Goal: Task Accomplishment & Management: Use online tool/utility

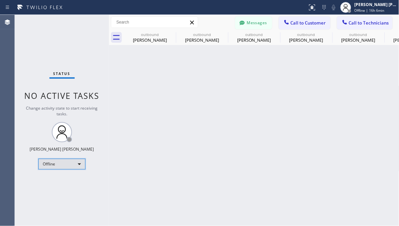
click at [79, 160] on div "Offline" at bounding box center [61, 164] width 47 height 11
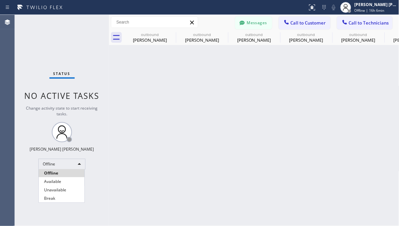
drag, startPoint x: 79, startPoint y: 160, endPoint x: 4, endPoint y: 19, distance: 159.9
click at [64, 183] on li "Available" at bounding box center [62, 182] width 46 height 8
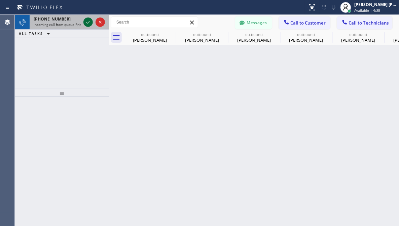
click at [85, 21] on icon at bounding box center [88, 22] width 8 height 8
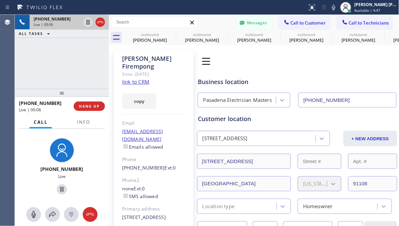
click at [141, 78] on link "link to CRM" at bounding box center [135, 81] width 27 height 7
click at [28, 60] on div "[PHONE_NUMBER] Live | 00:09 ALL TASKS ALL TASKS ACTIVE TASKS TASKS IN WRAP UP" at bounding box center [62, 52] width 94 height 74
click at [82, 63] on div "[PHONE_NUMBER] Live | 00:28 ALL TASKS ALL TASKS ACTIVE TASKS TASKS IN WRAP UP" at bounding box center [62, 52] width 94 height 74
drag, startPoint x: 39, startPoint y: 71, endPoint x: 55, endPoint y: 69, distance: 16.6
click at [39, 71] on div "[PHONE_NUMBER] Live | 00:45 ALL TASKS ALL TASKS ACTIVE TASKS TASKS IN WRAP UP" at bounding box center [62, 52] width 94 height 74
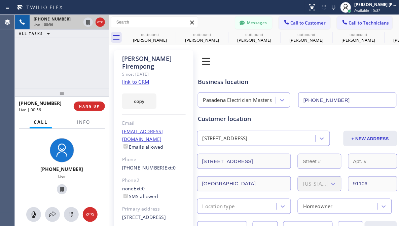
click at [89, 56] on div "[PHONE_NUMBER] Live | 00:56 ALL TASKS ALL TASKS ACTIVE TASKS TASKS IN WRAP UP" at bounding box center [62, 52] width 94 height 74
drag, startPoint x: 69, startPoint y: 67, endPoint x: 99, endPoint y: 43, distance: 37.4
click at [69, 67] on div "[PHONE_NUMBER] Live | 01:04 ALL TASKS ALL TASKS ACTIVE TASKS TASKS IN WRAP UP" at bounding box center [62, 52] width 94 height 74
click at [41, 65] on div "[PHONE_NUMBER] Live | 01:06 ALL TASKS ALL TASKS ACTIVE TASKS TASKS IN WRAP UP" at bounding box center [62, 52] width 94 height 74
click at [78, 188] on div at bounding box center [62, 190] width 52 height 14
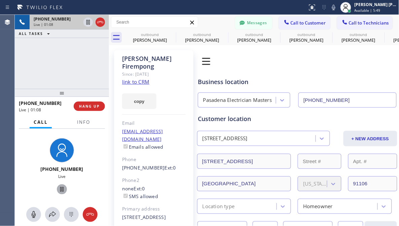
click at [58, 190] on icon at bounding box center [62, 190] width 8 height 8
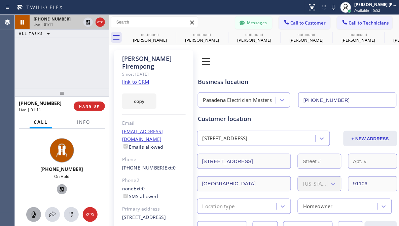
drag, startPoint x: 33, startPoint y: 216, endPoint x: 40, endPoint y: 213, distance: 7.5
click at [34, 217] on icon at bounding box center [34, 215] width 8 height 8
drag, startPoint x: 20, startPoint y: 151, endPoint x: 18, endPoint y: 7, distance: 144.4
click at [20, 151] on div "[PHONE_NUMBER] On Hold" at bounding box center [62, 167] width 94 height 77
drag, startPoint x: 30, startPoint y: 212, endPoint x: 39, endPoint y: 203, distance: 13.1
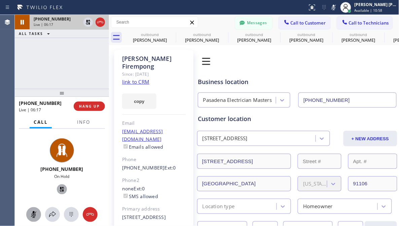
click at [31, 211] on icon at bounding box center [34, 215] width 8 height 8
click at [60, 188] on icon at bounding box center [62, 189] width 5 height 5
click at [28, 66] on div "[PHONE_NUMBER] Live | 06:21 ALL TASKS ALL TASKS ACTIVE TASKS TASKS IN WRAP UP" at bounding box center [62, 52] width 94 height 74
click at [68, 67] on div "[PHONE_NUMBER] Live | 06:39 ALL TASKS ALL TASKS ACTIVE TASKS TASKS IN WRAP UP" at bounding box center [62, 52] width 94 height 74
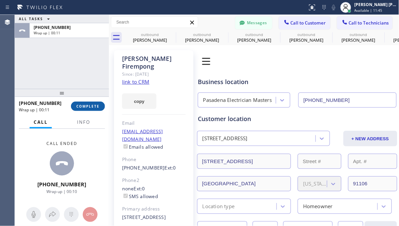
click at [98, 106] on span "COMPLETE" at bounding box center [87, 106] width 23 height 5
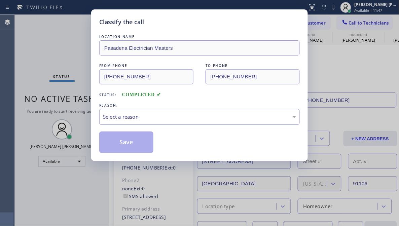
click at [145, 121] on div "Select a reason" at bounding box center [199, 117] width 201 height 16
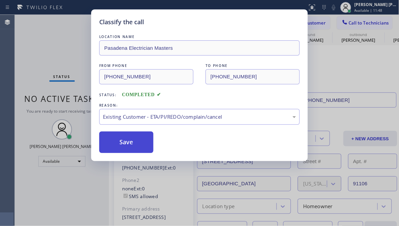
click at [112, 139] on button "Save" at bounding box center [126, 143] width 54 height 22
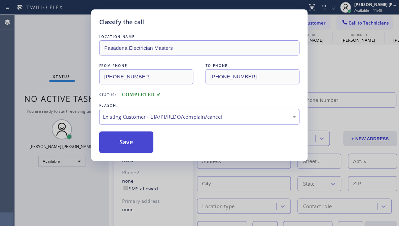
type input "[PHONE_NUMBER]"
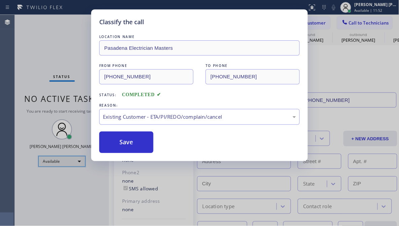
click at [72, 161] on div "Available" at bounding box center [61, 161] width 47 height 11
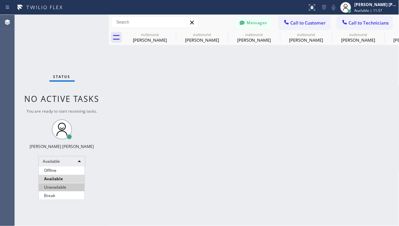
click at [61, 185] on li "Unavailable" at bounding box center [62, 187] width 46 height 8
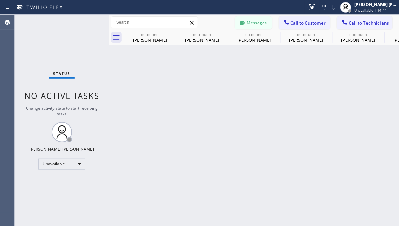
drag, startPoint x: 45, startPoint y: 112, endPoint x: 54, endPoint y: 111, distance: 8.4
click at [45, 112] on div "Change activity state to start receiving tasks." at bounding box center [62, 110] width 81 height 11
click at [302, 21] on span "Call to Customer" at bounding box center [308, 23] width 35 height 6
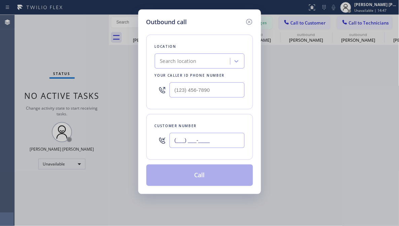
click at [206, 142] on input "(___) ___-____" at bounding box center [207, 140] width 75 height 15
paste input "415) 244-1549"
type input "[PHONE_NUMBER]"
drag, startPoint x: 34, startPoint y: 8, endPoint x: 36, endPoint y: 22, distance: 13.6
click at [35, 14] on div "Outbound call Location Search location Your caller id phone number Customer num…" at bounding box center [199, 113] width 399 height 226
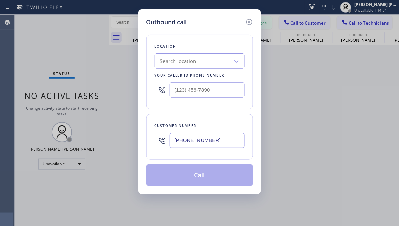
click at [201, 63] on div "Search location" at bounding box center [193, 62] width 73 height 12
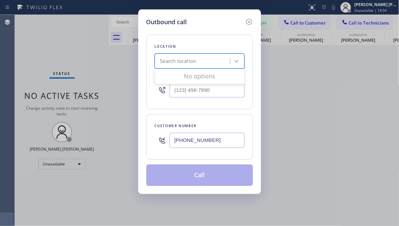
paste input "Electrical Land [GEOGRAPHIC_DATA]"
type input "Electrical Land [GEOGRAPHIC_DATA]"
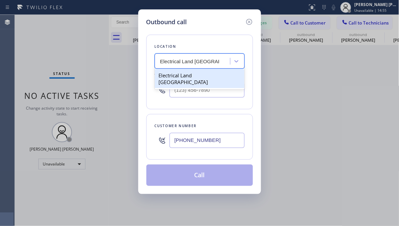
click at [188, 75] on div "Electrical Land [GEOGRAPHIC_DATA]" at bounding box center [200, 78] width 90 height 19
type input "[PHONE_NUMBER]"
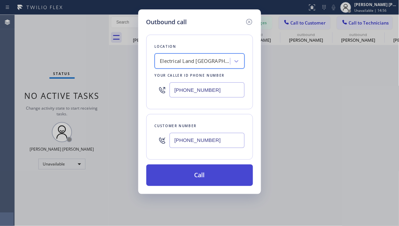
click at [191, 174] on button "Call" at bounding box center [199, 176] width 107 height 22
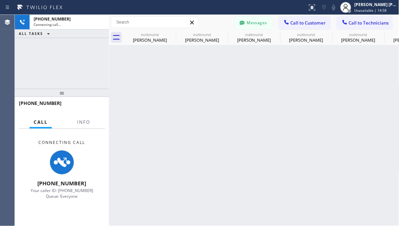
click at [54, 65] on div "[PHONE_NUMBER] Connecting call… ALL TASKS ALL TASKS ACTIVE TASKS TASKS IN WRAP …" at bounding box center [62, 52] width 94 height 74
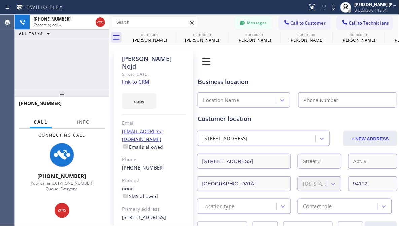
type input "[PHONE_NUMBER]"
click at [64, 55] on div "[PHONE_NUMBER] Connecting call… ALL TASKS ALL TASKS ACTIVE TASKS TASKS IN WRAP …" at bounding box center [62, 52] width 94 height 74
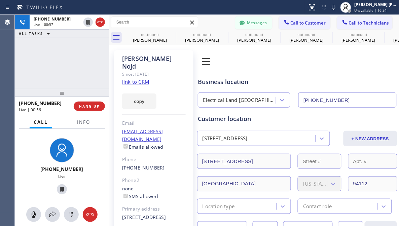
click at [25, 158] on div "[PHONE_NUMBER] Live" at bounding box center [62, 167] width 94 height 77
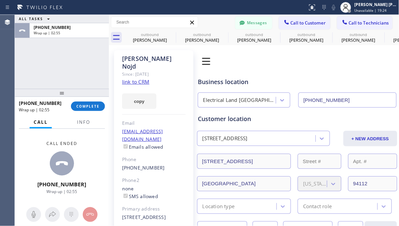
drag, startPoint x: 19, startPoint y: 153, endPoint x: 39, endPoint y: 128, distance: 31.3
click at [19, 153] on div "Call ended [PHONE_NUMBER] Wrap up | 02:55" at bounding box center [62, 167] width 94 height 77
click at [88, 106] on span "COMPLETE" at bounding box center [87, 106] width 23 height 5
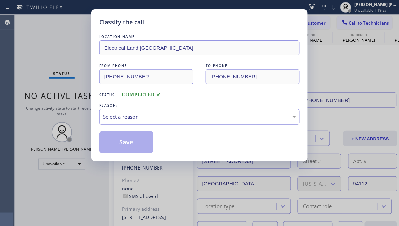
click at [133, 120] on div "Select a reason" at bounding box center [199, 117] width 193 height 8
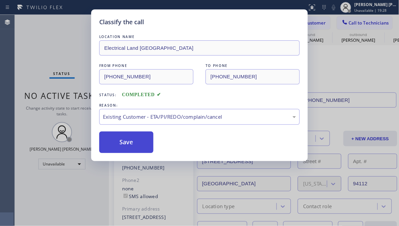
click at [116, 144] on button "Save" at bounding box center [126, 143] width 54 height 22
type input "[PHONE_NUMBER]"
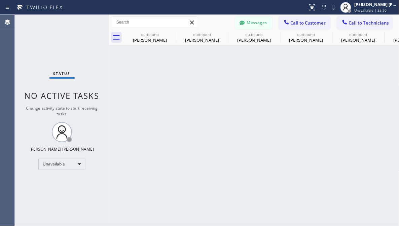
drag, startPoint x: 14, startPoint y: 113, endPoint x: 43, endPoint y: 67, distance: 54.5
click at [14, 113] on div "Agent Desktop" at bounding box center [7, 120] width 15 height 211
drag, startPoint x: 111, startPoint y: 195, endPoint x: 120, endPoint y: 173, distance: 23.4
click at [111, 194] on div "Back to Dashboard Change Sender ID Customers Technicians [PERSON_NAME] [DATE] 1…" at bounding box center [254, 120] width 291 height 211
click at [301, 23] on span "Call to Customer" at bounding box center [308, 23] width 35 height 6
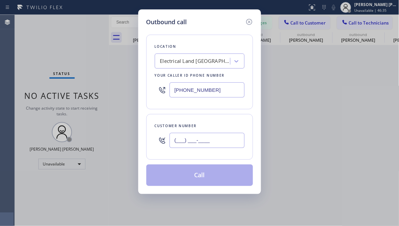
click at [200, 140] on input "(___) ___-____" at bounding box center [207, 140] width 75 height 15
paste input "202) 280-5443"
type input "[PHONE_NUMBER]"
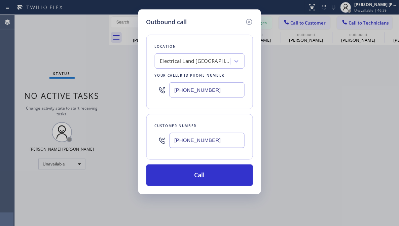
click at [58, 41] on div "Outbound call Location Electrical Land Sunnyside Your caller id phone number [P…" at bounding box center [199, 113] width 399 height 226
click at [204, 61] on div "Electrical Land [GEOGRAPHIC_DATA]" at bounding box center [195, 62] width 71 height 8
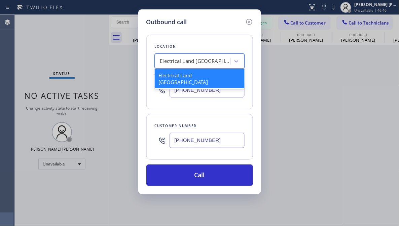
paste input "Electrical Garage [GEOGRAPHIC_DATA][PERSON_NAME]"
type input "Electrical Garage [GEOGRAPHIC_DATA][PERSON_NAME]"
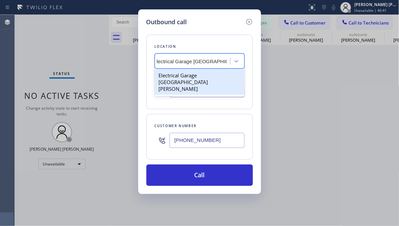
scroll to position [0, 7]
type input "[PHONE_NUMBER]"
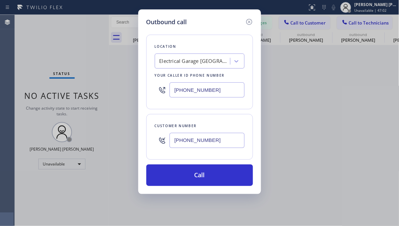
click at [185, 193] on div "Outbound call Location Electrical Garage [GEOGRAPHIC_DATA][PERSON_NAME] Your ca…" at bounding box center [199, 101] width 123 height 185
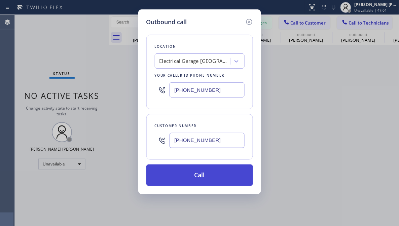
click at [211, 182] on button "Call" at bounding box center [199, 176] width 107 height 22
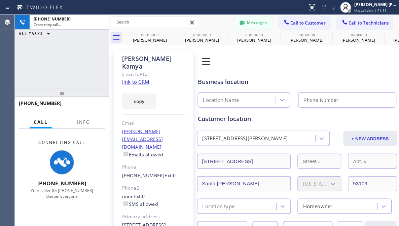
type input "[PHONE_NUMBER]"
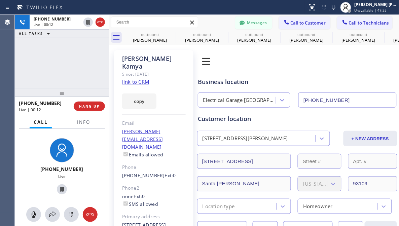
click at [30, 59] on div "[PHONE_NUMBER] Live | 00:12 ALL TASKS ALL TASKS ACTIVE TASKS TASKS IN WRAP UP" at bounding box center [62, 52] width 94 height 74
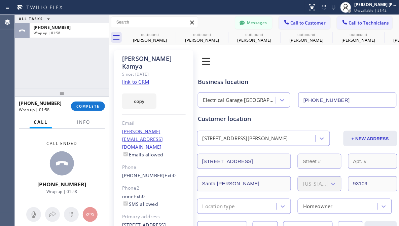
drag, startPoint x: 68, startPoint y: 81, endPoint x: 85, endPoint y: 95, distance: 21.6
click at [71, 82] on div "ALL TASKS ALL TASKS ACTIVE TASKS TASKS IN WRAP UP [PHONE_NUMBER] Wrap up | 01:58" at bounding box center [62, 52] width 94 height 74
click at [101, 110] on button "COMPLETE" at bounding box center [88, 106] width 34 height 9
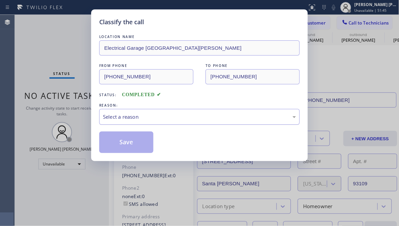
click at [153, 123] on div "Select a reason" at bounding box center [199, 117] width 201 height 16
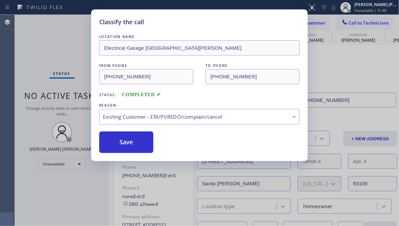
click at [159, 150] on div "Save" at bounding box center [199, 143] width 201 height 22
click at [137, 145] on button "Save" at bounding box center [126, 143] width 54 height 22
type input "[PHONE_NUMBER]"
